Goal: Task Accomplishment & Management: Use online tool/utility

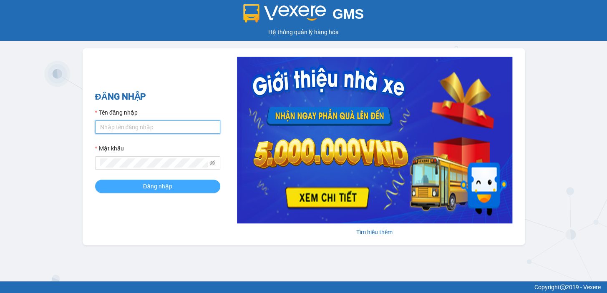
type input "dttoan.xuantrang"
click at [147, 189] on span "Đăng nhập" at bounding box center [157, 186] width 29 height 9
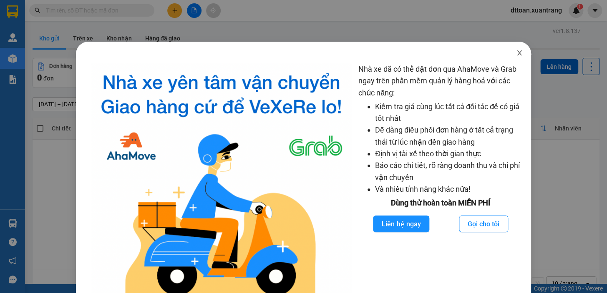
click at [518, 55] on span "Close" at bounding box center [519, 53] width 23 height 23
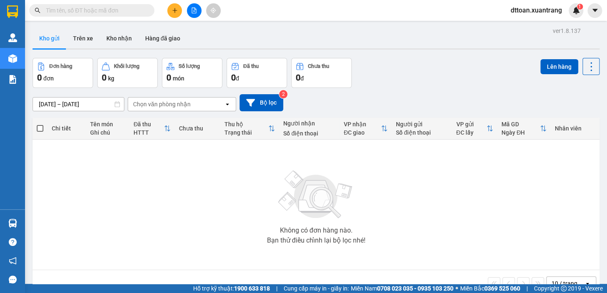
click at [136, 11] on input "text" at bounding box center [95, 10] width 98 height 9
type input "0"
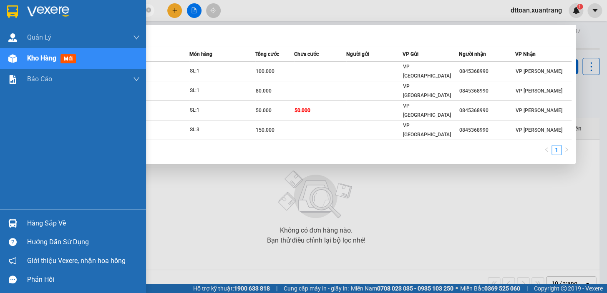
drag, startPoint x: 71, startPoint y: 10, endPoint x: 20, endPoint y: 24, distance: 53.5
click at [20, 24] on section "Kết quả [PERSON_NAME] ( 4 ) Bộ lọc Mã ĐH Trạng thái Món hàng [PERSON_NAME] [PER…" at bounding box center [303, 146] width 607 height 293
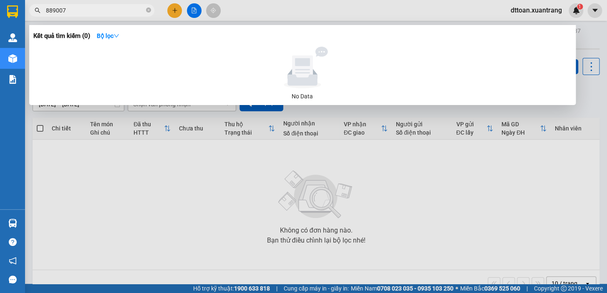
type input "889007"
click at [121, 129] on div at bounding box center [303, 146] width 607 height 293
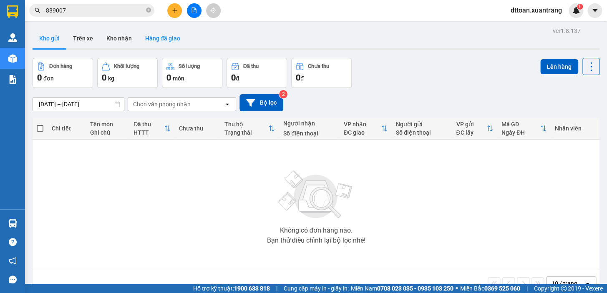
click at [155, 35] on button "Hàng đã giao" at bounding box center [162, 38] width 48 height 20
